Goal: Information Seeking & Learning: Understand process/instructions

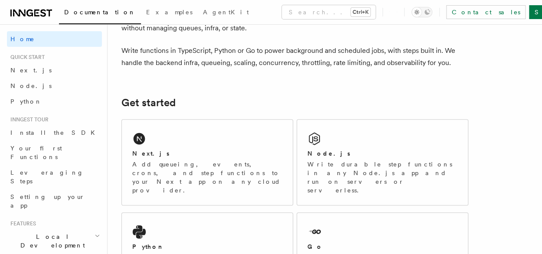
scroll to position [130, 0]
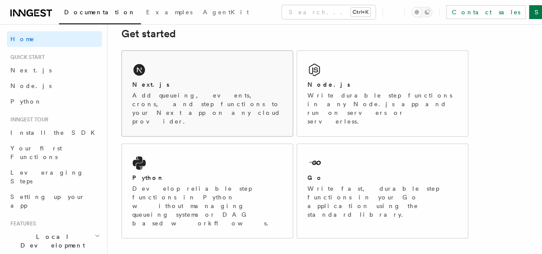
click at [155, 77] on div "Next.js Add queueing, events, crons, and step functions to your Next app on any…" at bounding box center [207, 93] width 171 height 85
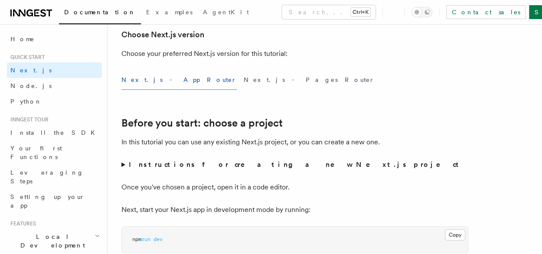
scroll to position [217, 0]
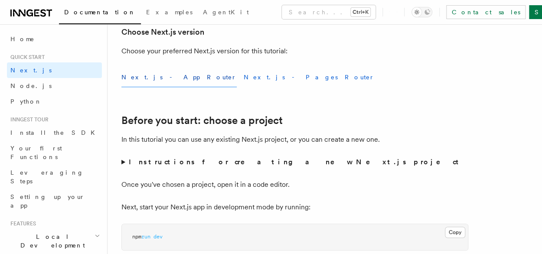
click at [244, 77] on button "Next.js - Pages Router" at bounding box center [309, 78] width 131 height 20
click at [148, 80] on button "Next.js - App Router" at bounding box center [178, 78] width 115 height 20
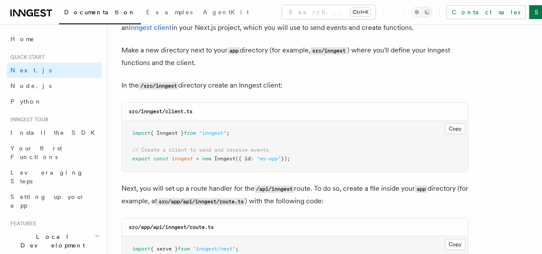
scroll to position [1084, 0]
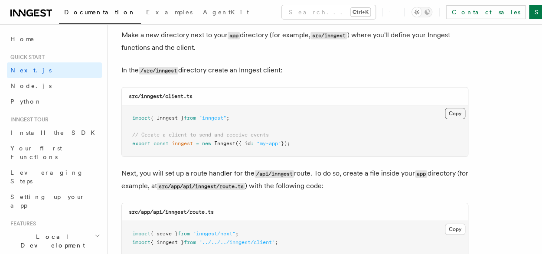
click at [457, 112] on button "Copy Copied" at bounding box center [455, 113] width 20 height 11
